Goal: Transaction & Acquisition: Purchase product/service

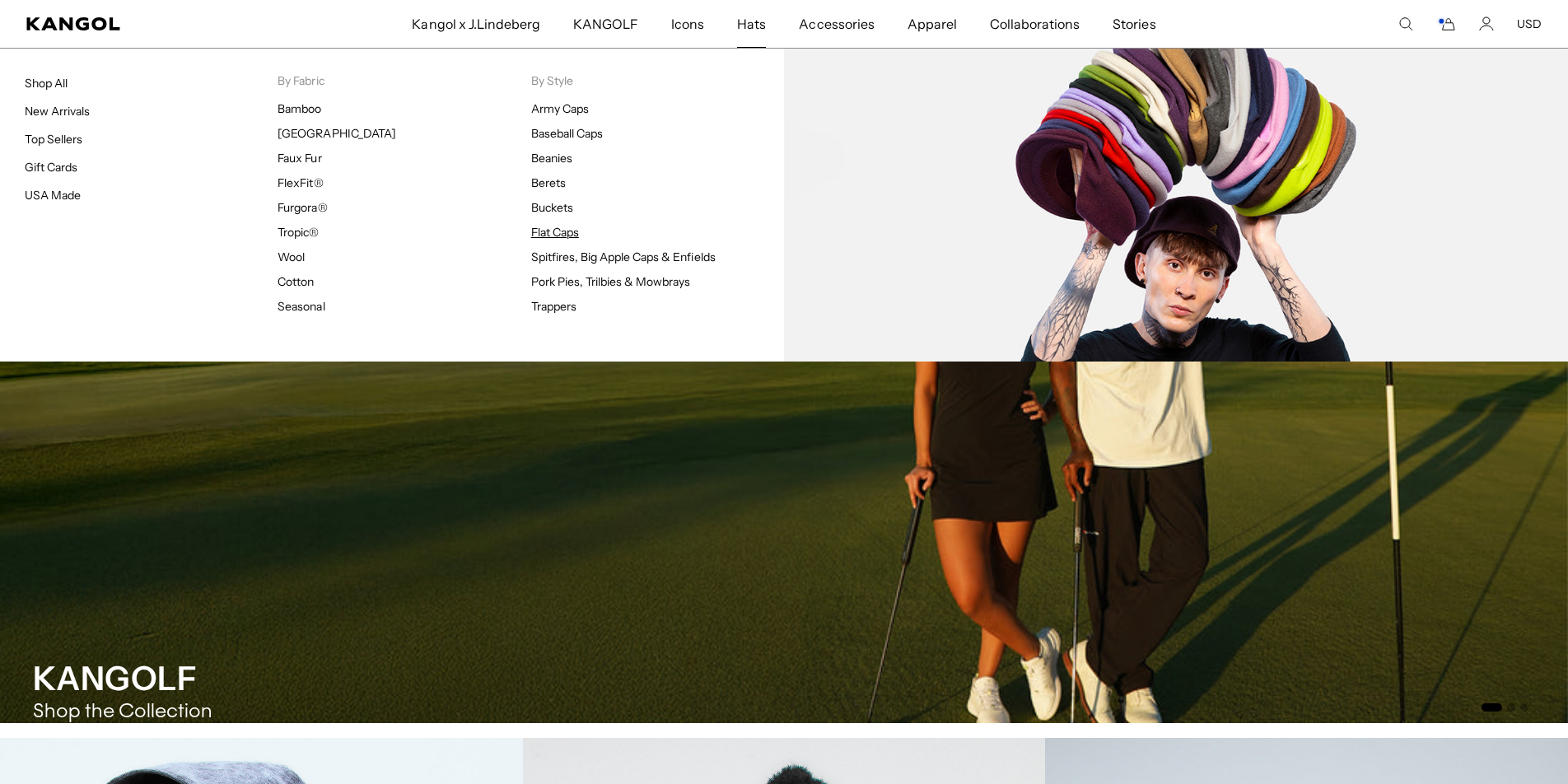
click at [561, 234] on link "Flat Caps" at bounding box center [555, 232] width 48 height 14
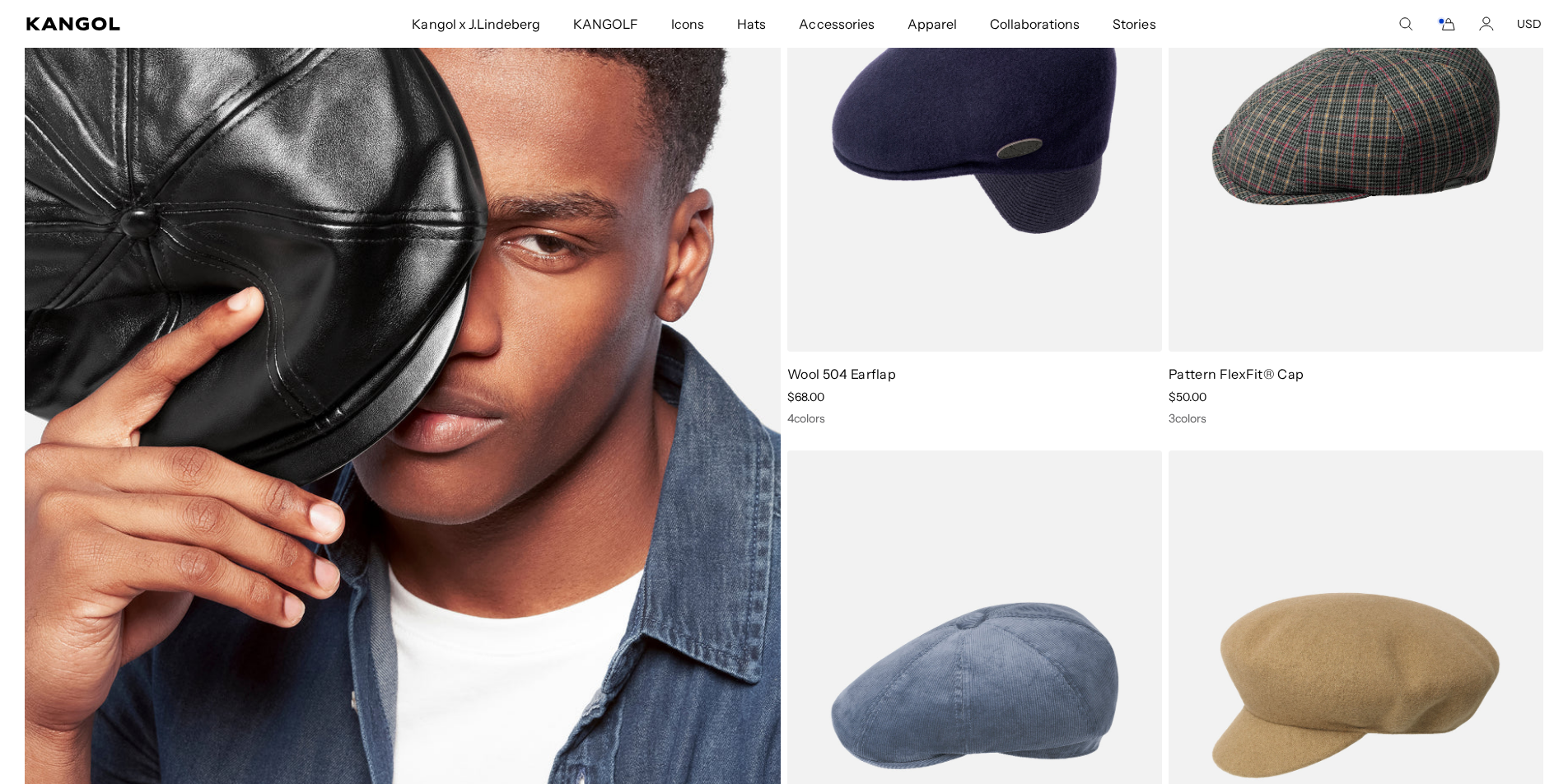
scroll to position [3872, 0]
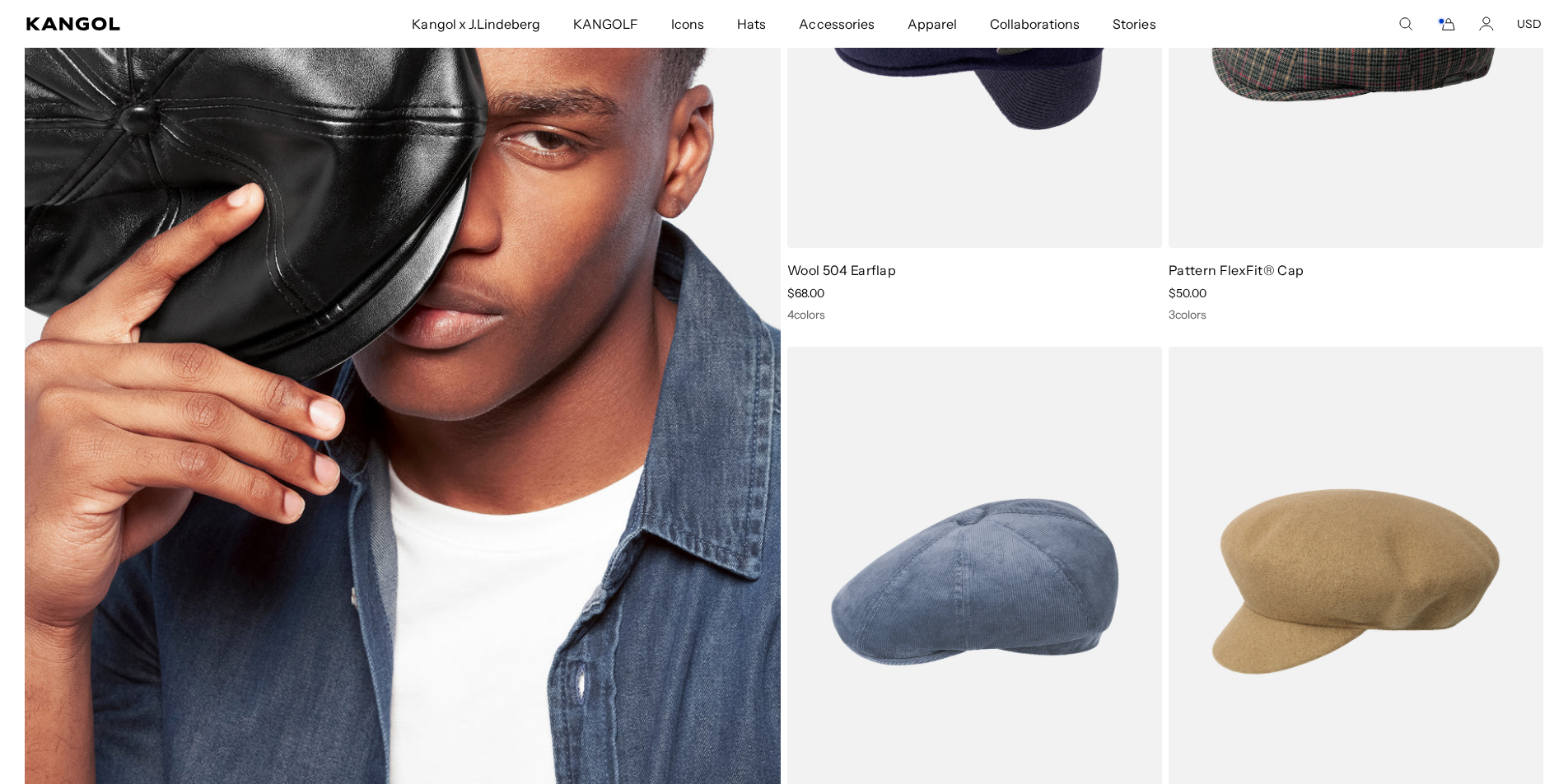
click at [651, 315] on img at bounding box center [403, 307] width 756 height 1061
